Goal: Task Accomplishment & Management: Use online tool/utility

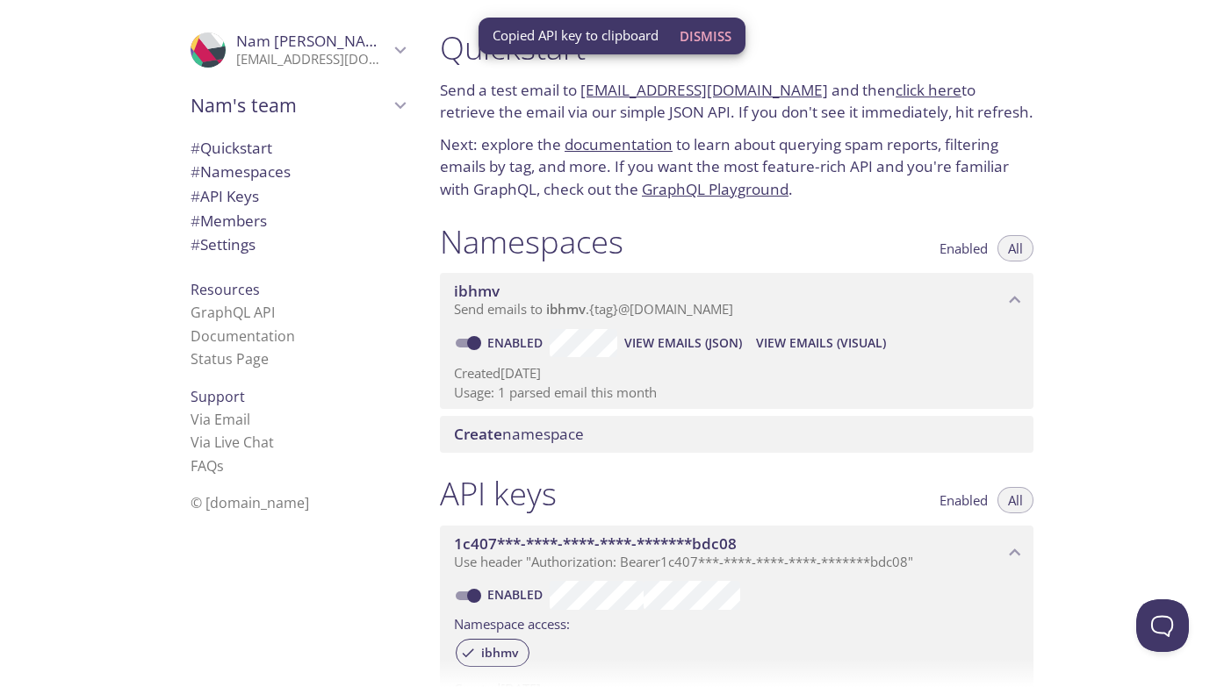
scroll to position [28, 0]
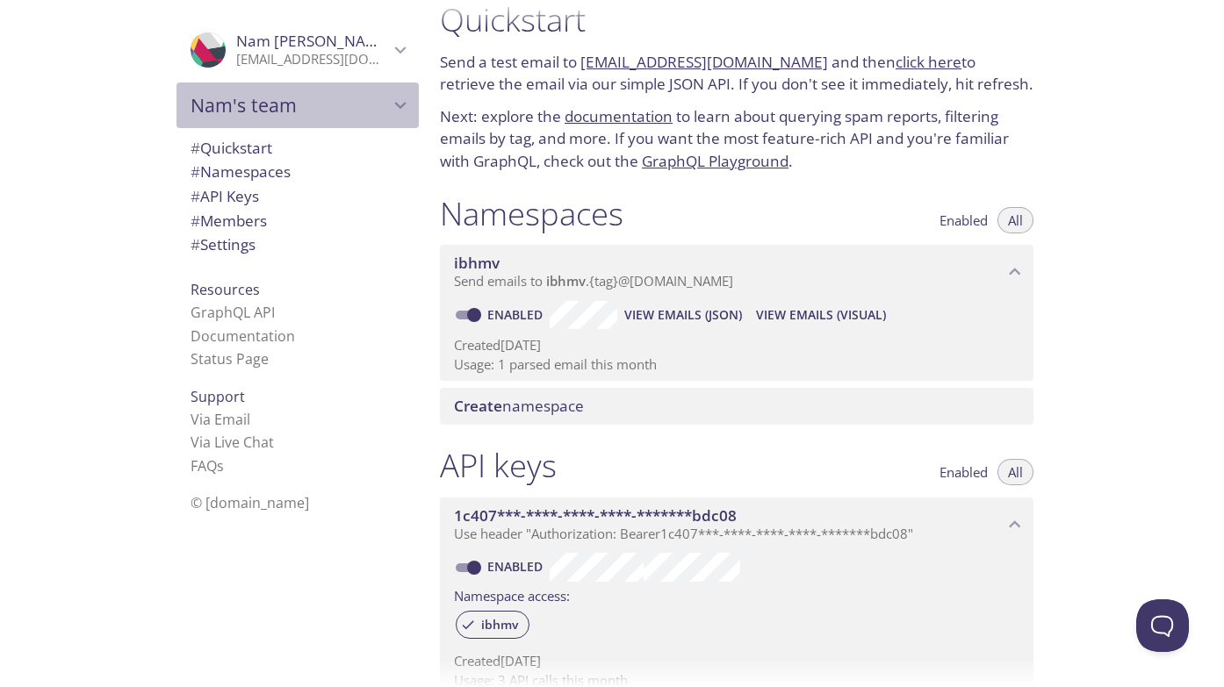
click at [263, 104] on span "Nam's team" at bounding box center [289, 105] width 198 height 25
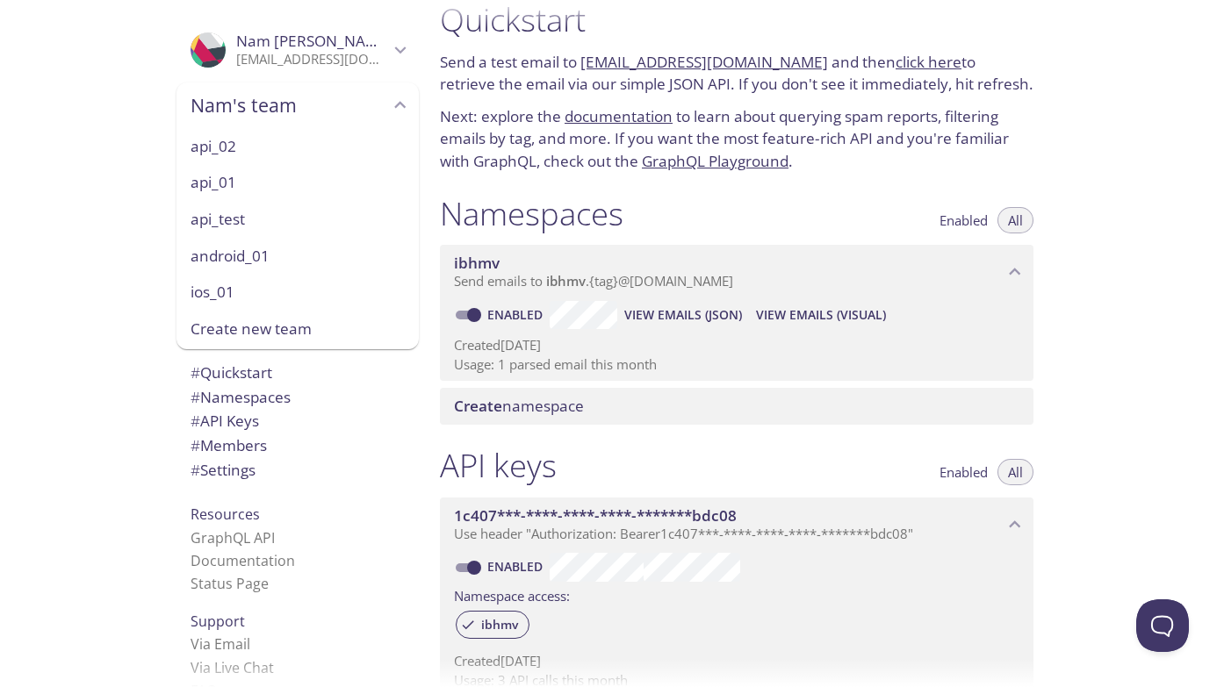
click at [253, 147] on span "api_02" at bounding box center [297, 146] width 214 height 23
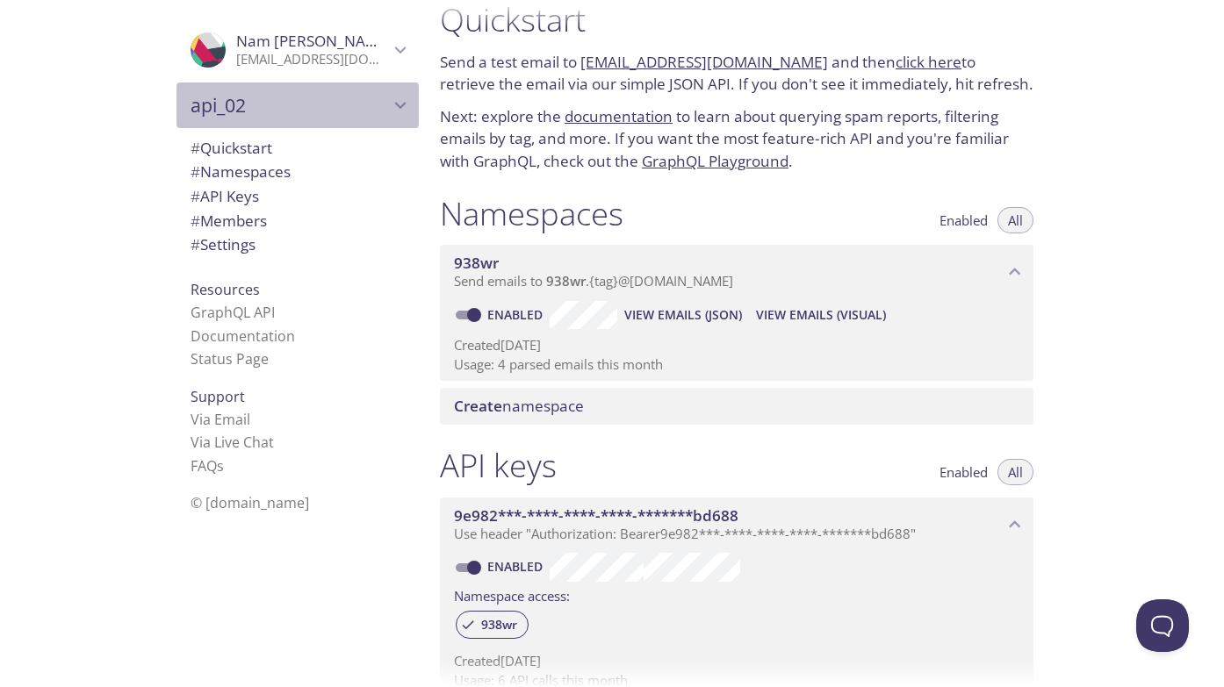
click at [265, 102] on span "api_02" at bounding box center [289, 105] width 198 height 25
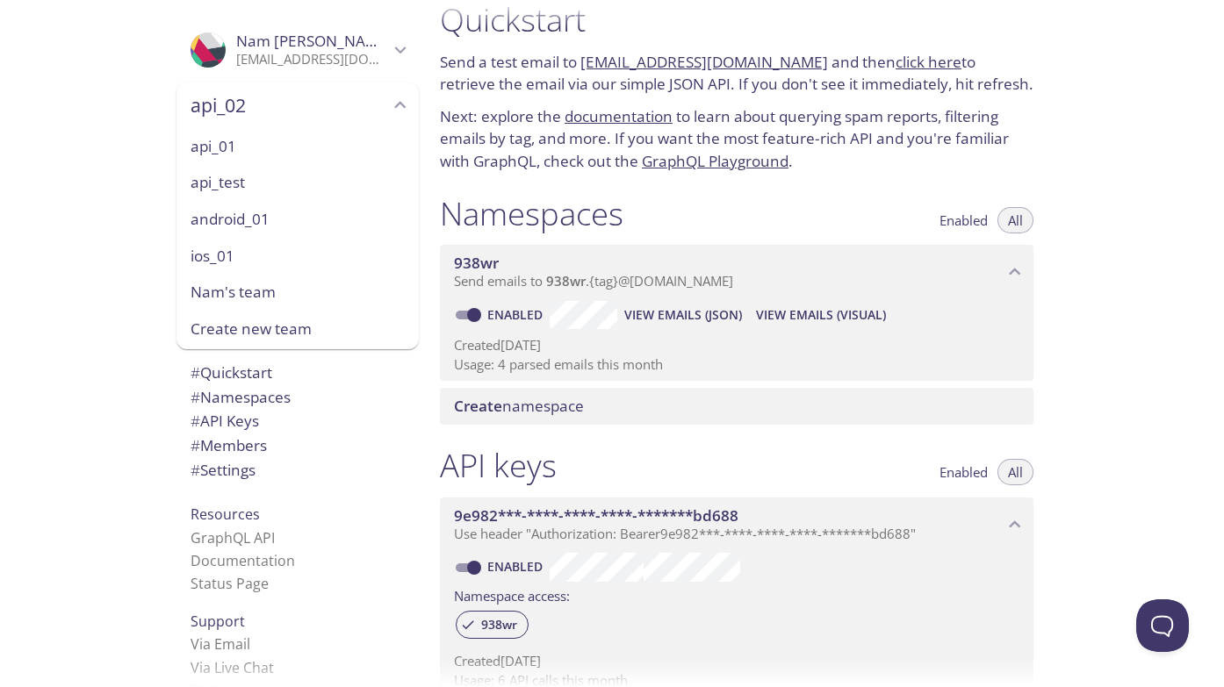
click at [244, 156] on span "api_01" at bounding box center [297, 146] width 214 height 23
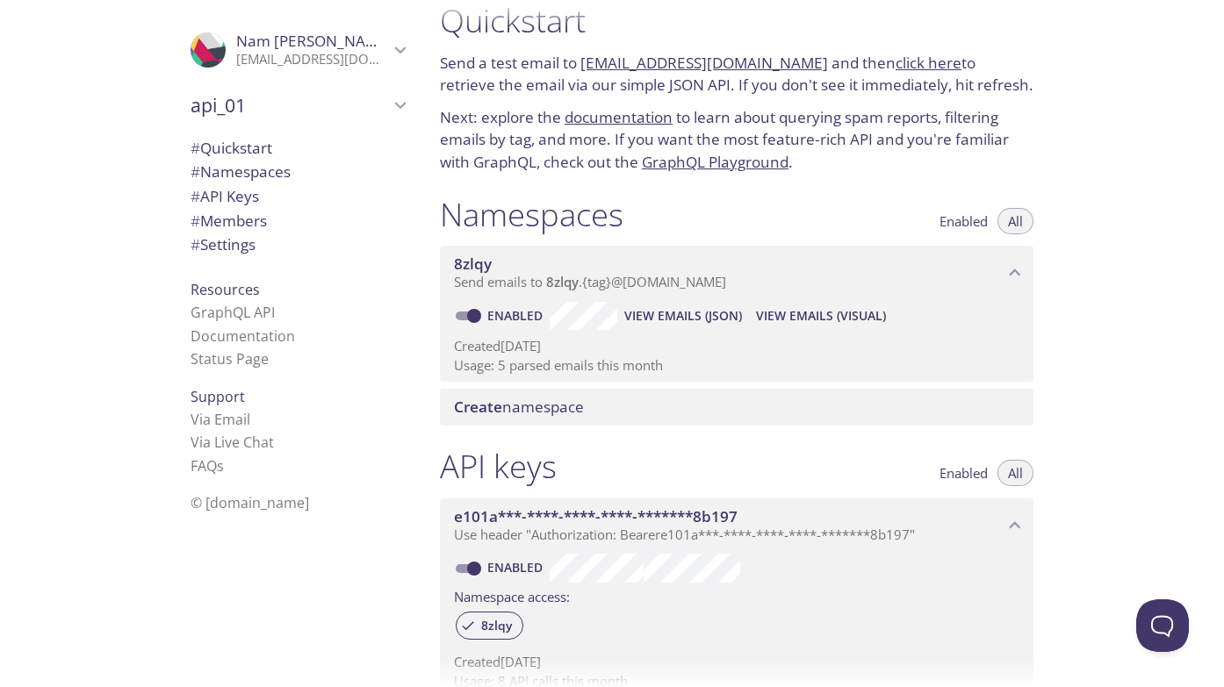
click at [257, 111] on span "api_01" at bounding box center [289, 105] width 198 height 25
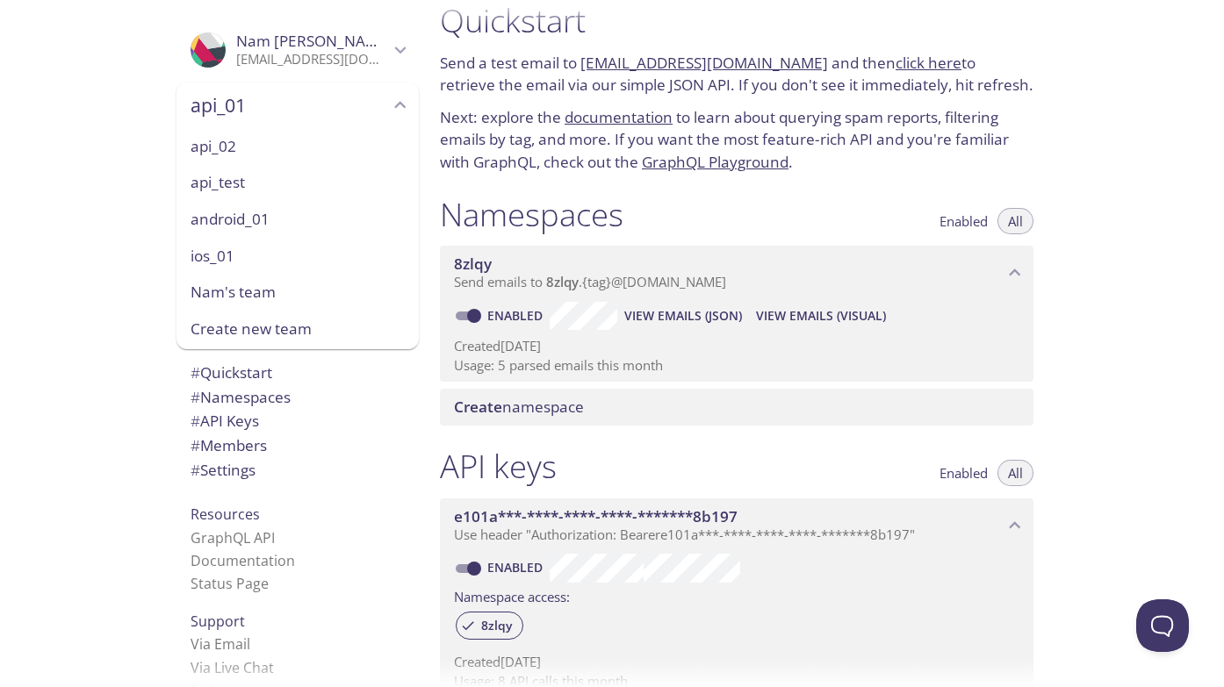
click at [224, 183] on span "api_test" at bounding box center [297, 182] width 214 height 23
type input "api_test"
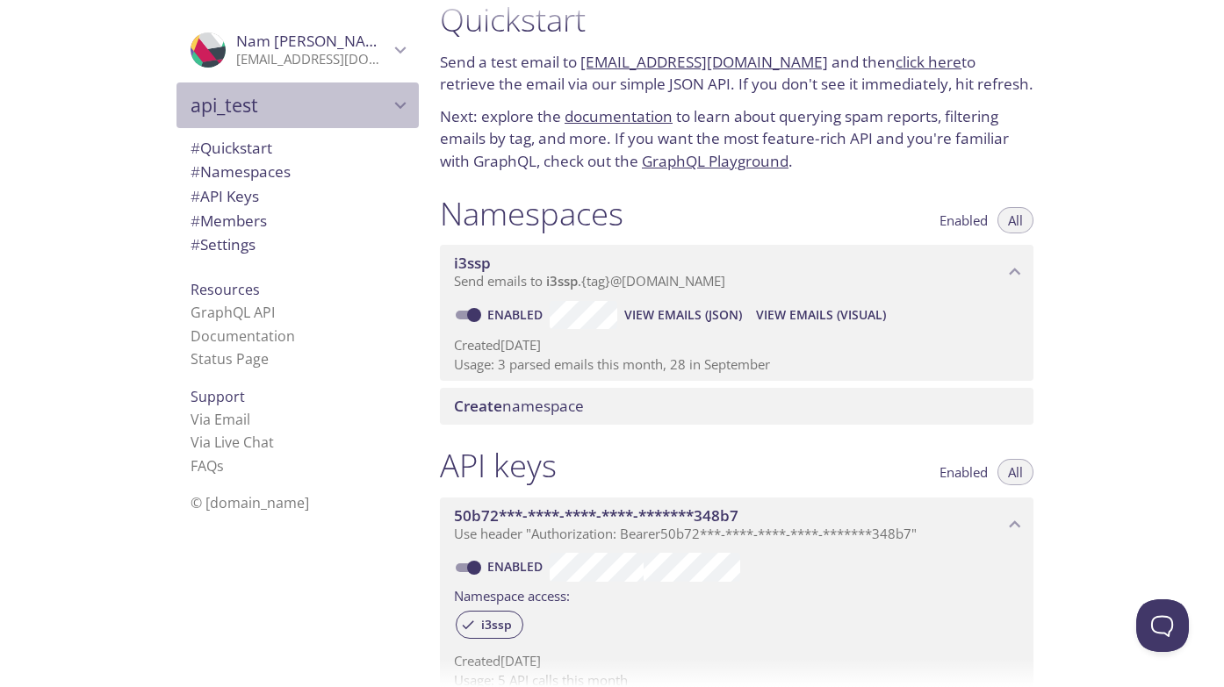
click at [257, 93] on span "api_test" at bounding box center [289, 105] width 198 height 25
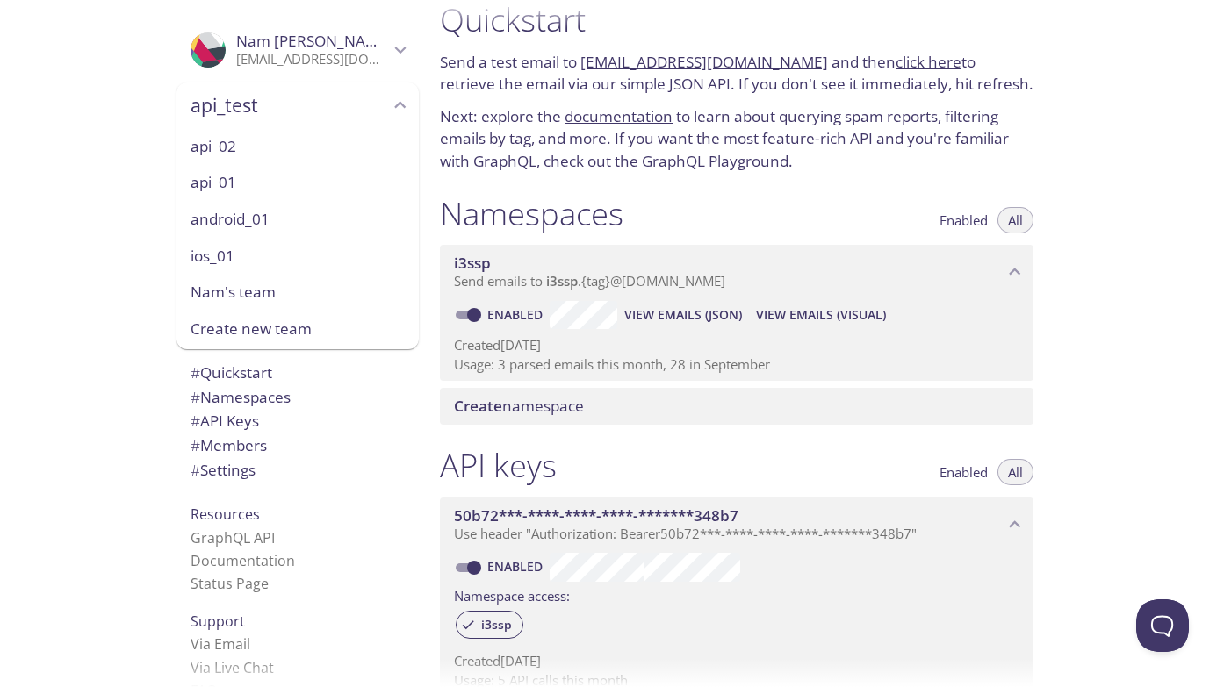
click at [61, 187] on div ".cls-1 { fill: #6d5ca8; } .cls-2 { fill: #3fc191; } .cls-3 { fill: #3b4752; } .…" at bounding box center [213, 343] width 426 height 687
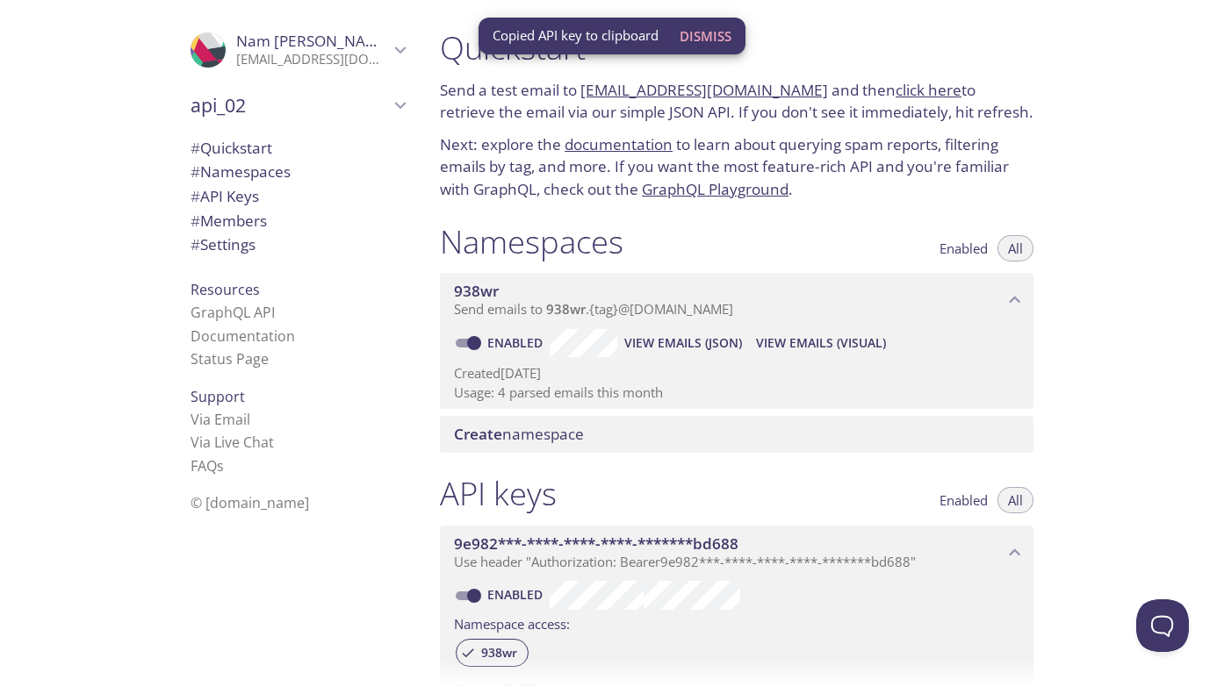
click at [269, 105] on span "api_02" at bounding box center [289, 105] width 198 height 25
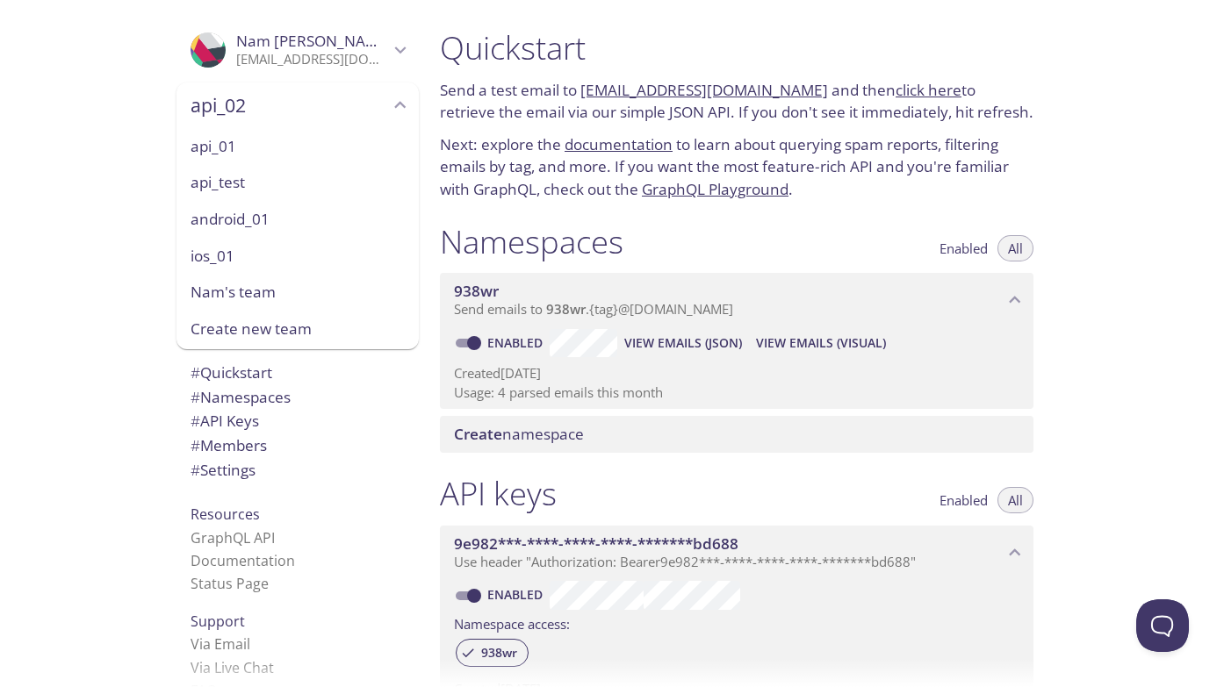
click at [241, 180] on span "api_test" at bounding box center [297, 182] width 214 height 23
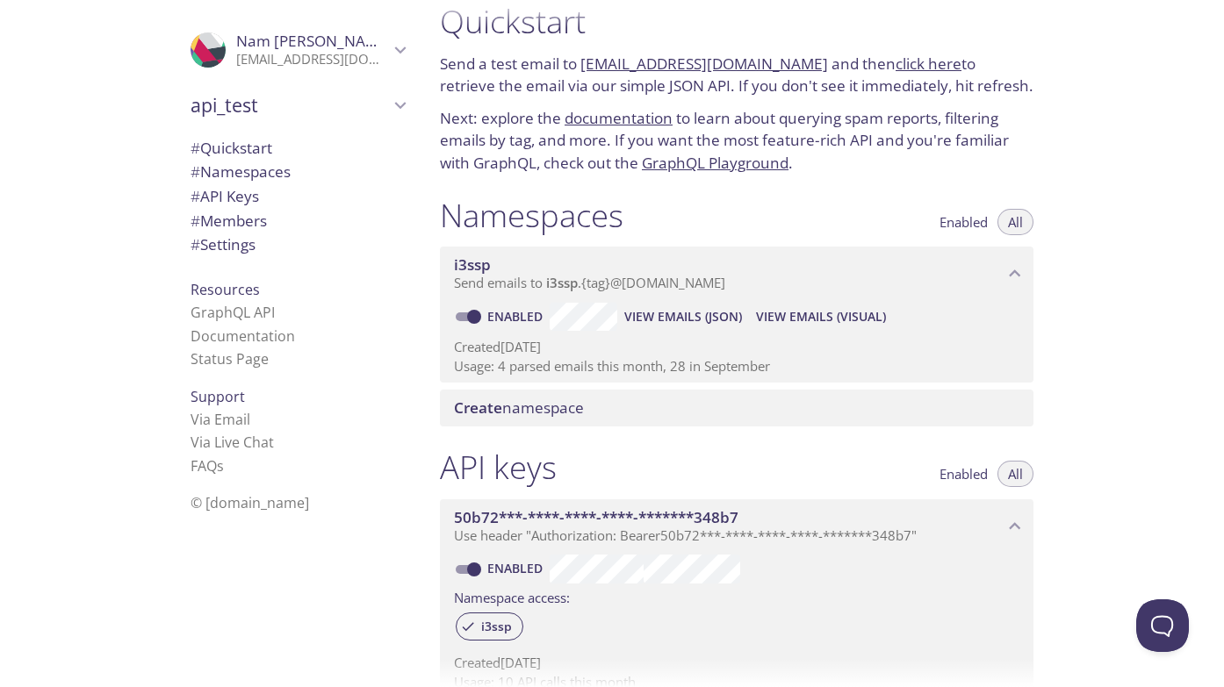
scroll to position [28, 0]
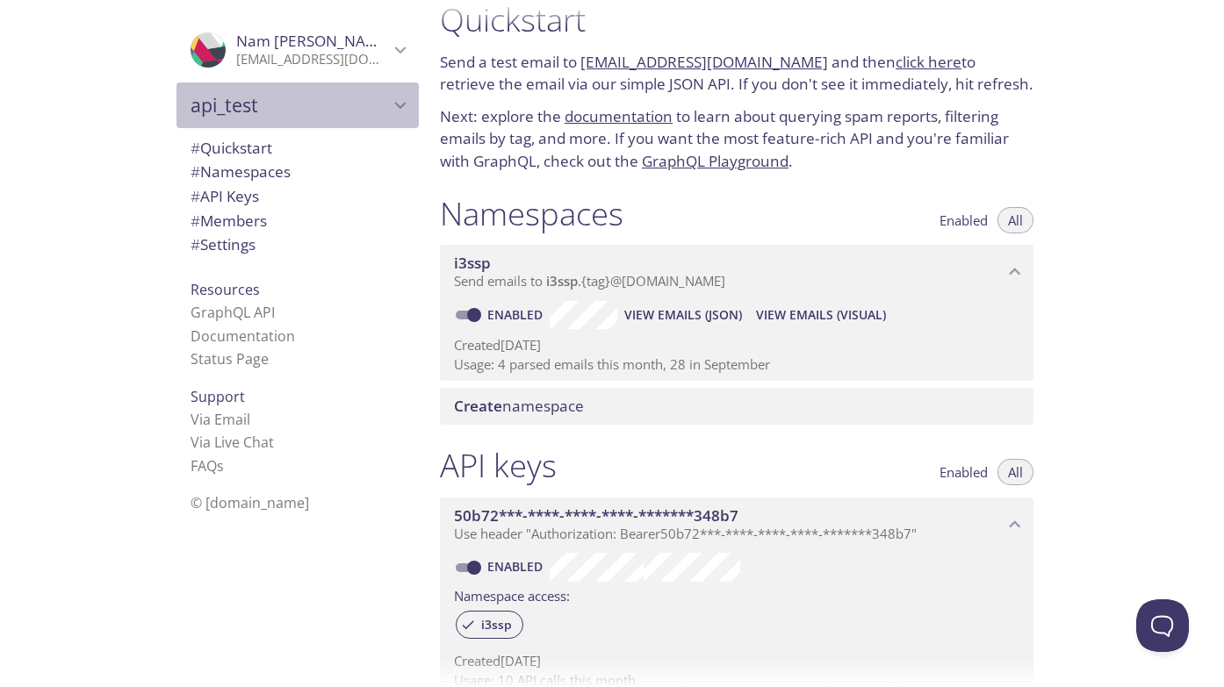
click at [316, 105] on span "api_test" at bounding box center [289, 105] width 198 height 25
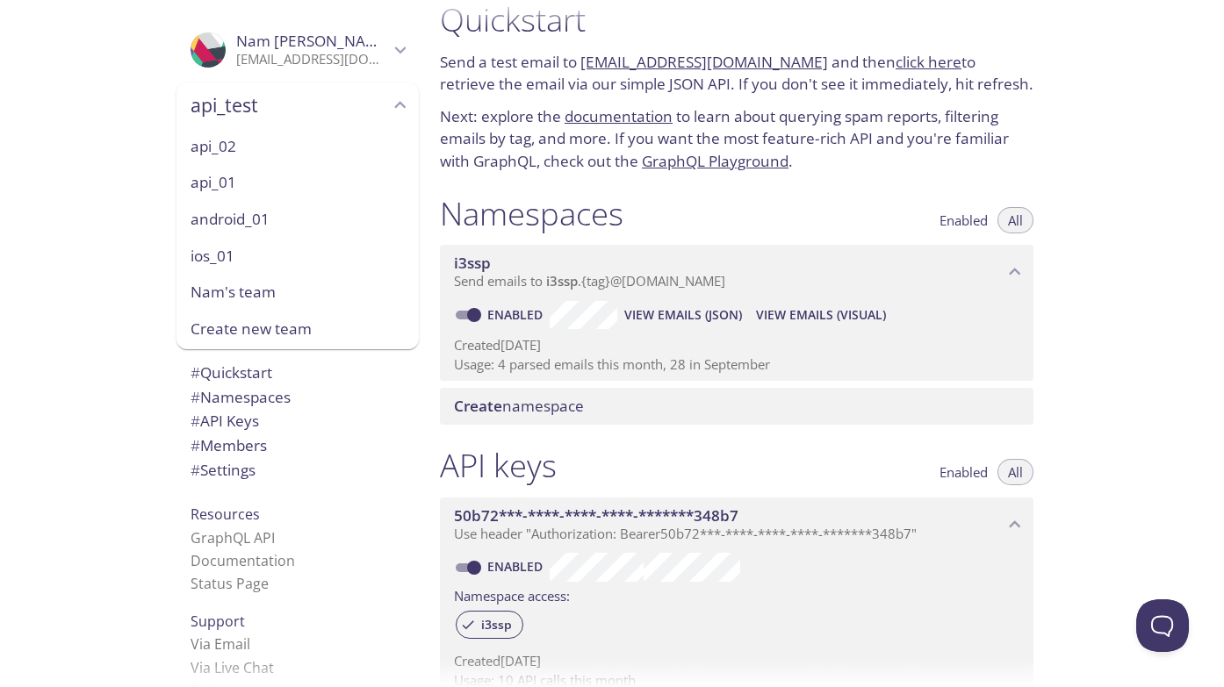
click at [256, 182] on span "api_01" at bounding box center [297, 182] width 214 height 23
type input "api_01"
